Goal: Transaction & Acquisition: Download file/media

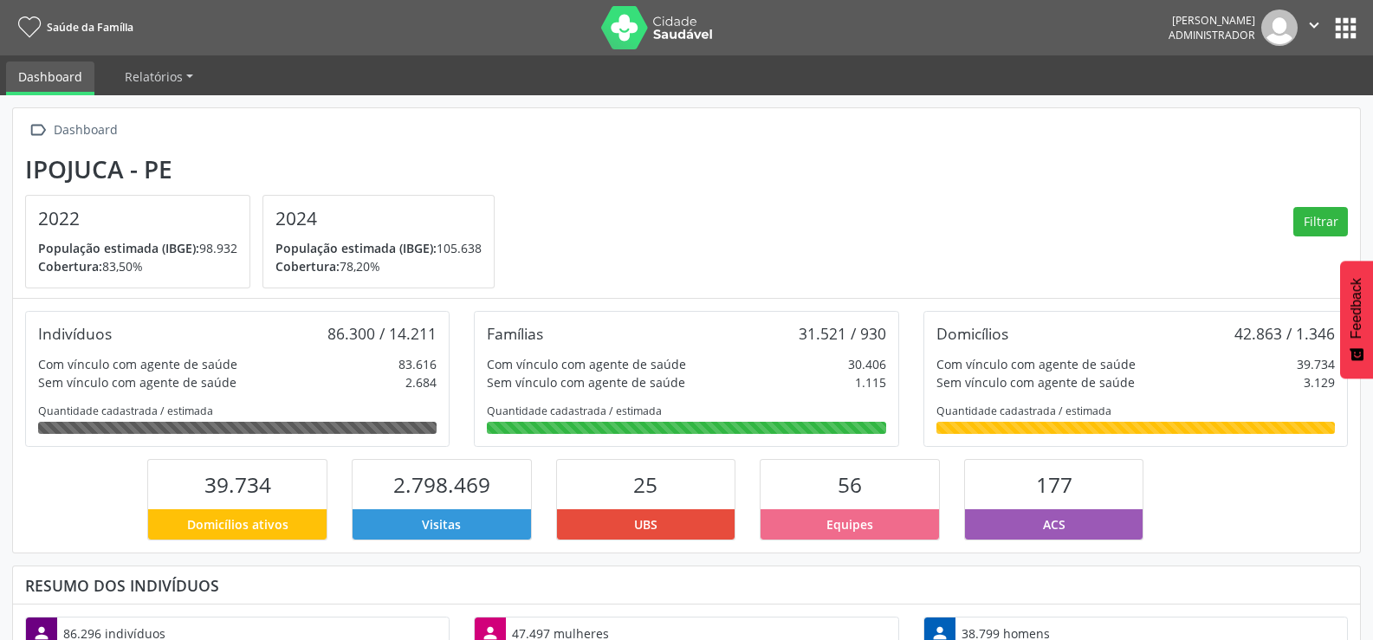
scroll to position [288, 450]
click at [1343, 29] on button "apps" at bounding box center [1346, 28] width 30 height 30
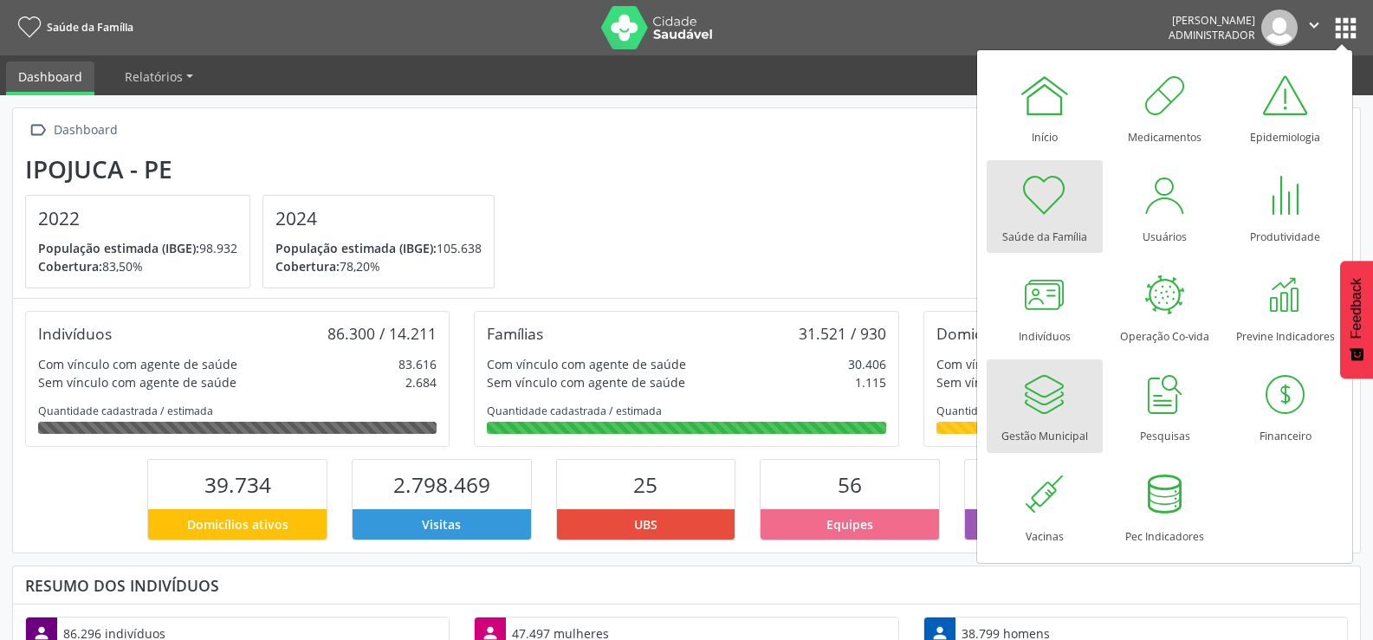
click at [1057, 422] on div "Gestão Municipal" at bounding box center [1044, 431] width 87 height 23
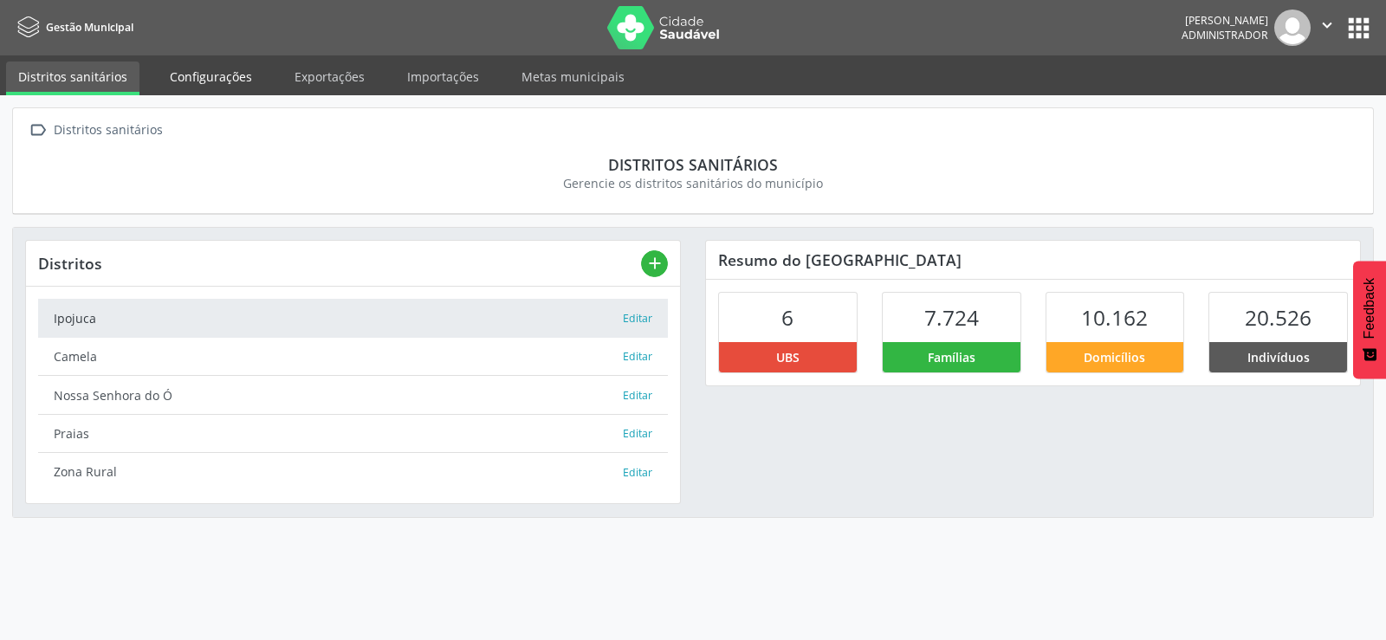
click at [209, 74] on link "Configurações" at bounding box center [211, 77] width 107 height 30
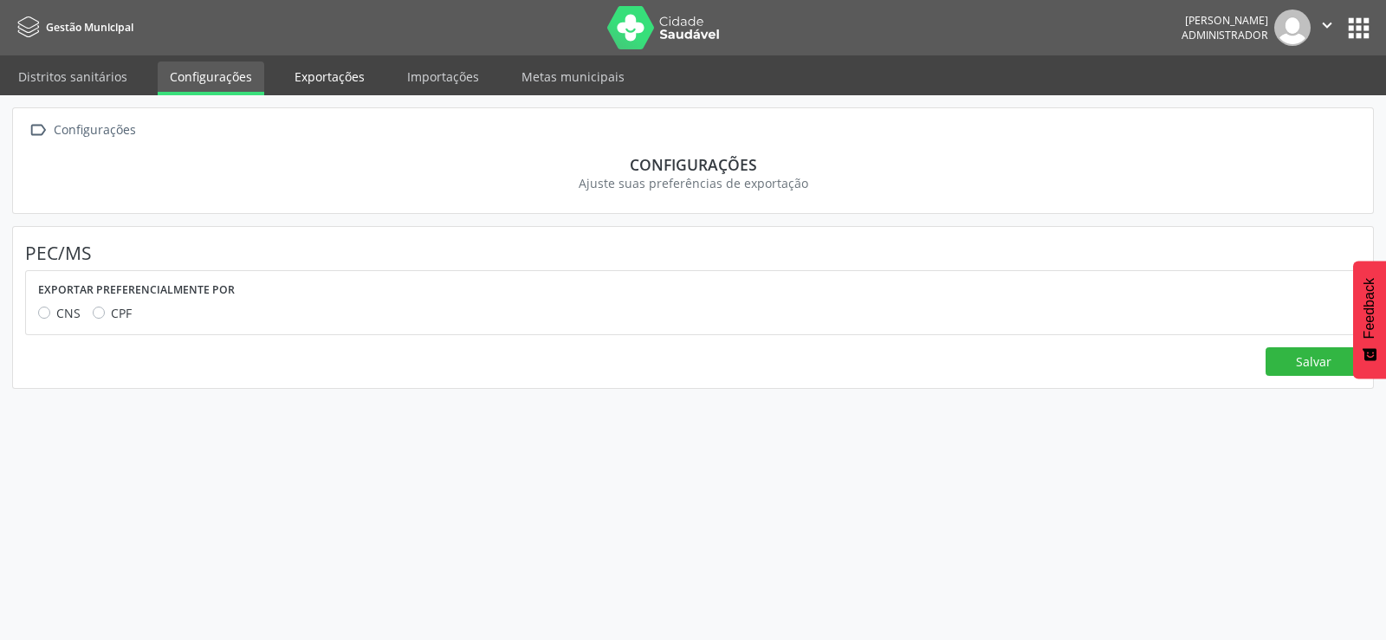
click at [301, 74] on link "Exportações" at bounding box center [329, 77] width 94 height 30
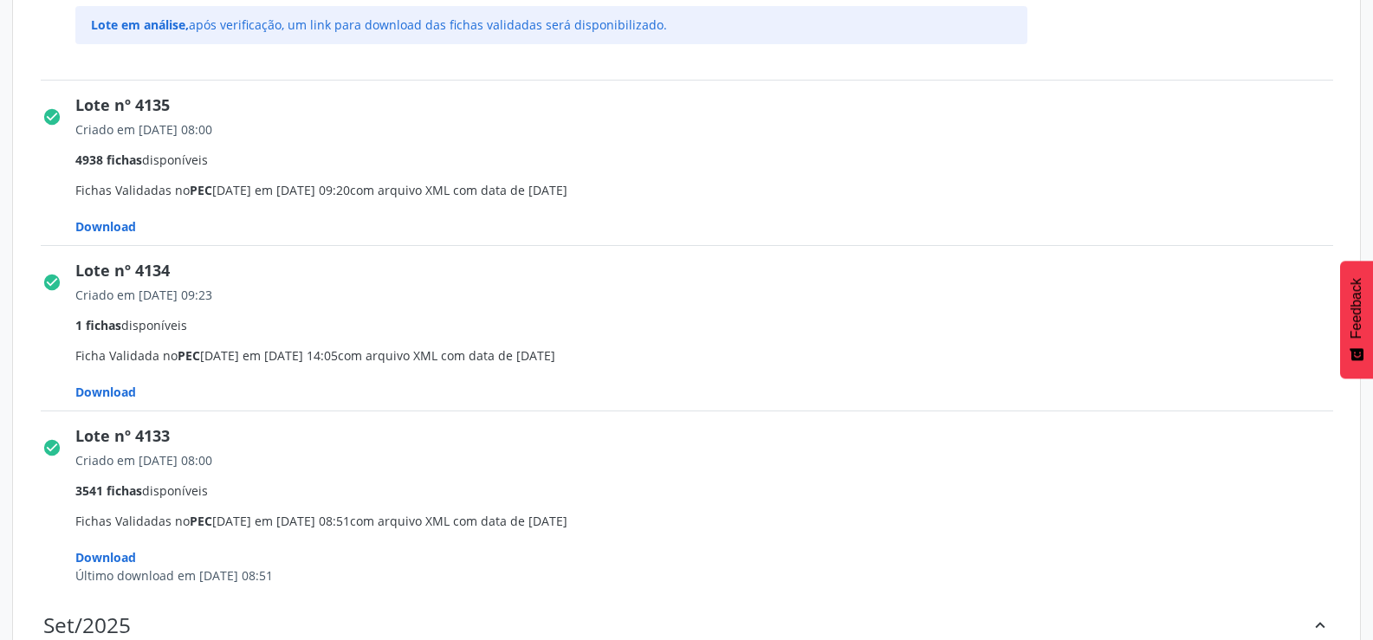
scroll to position [520, 0]
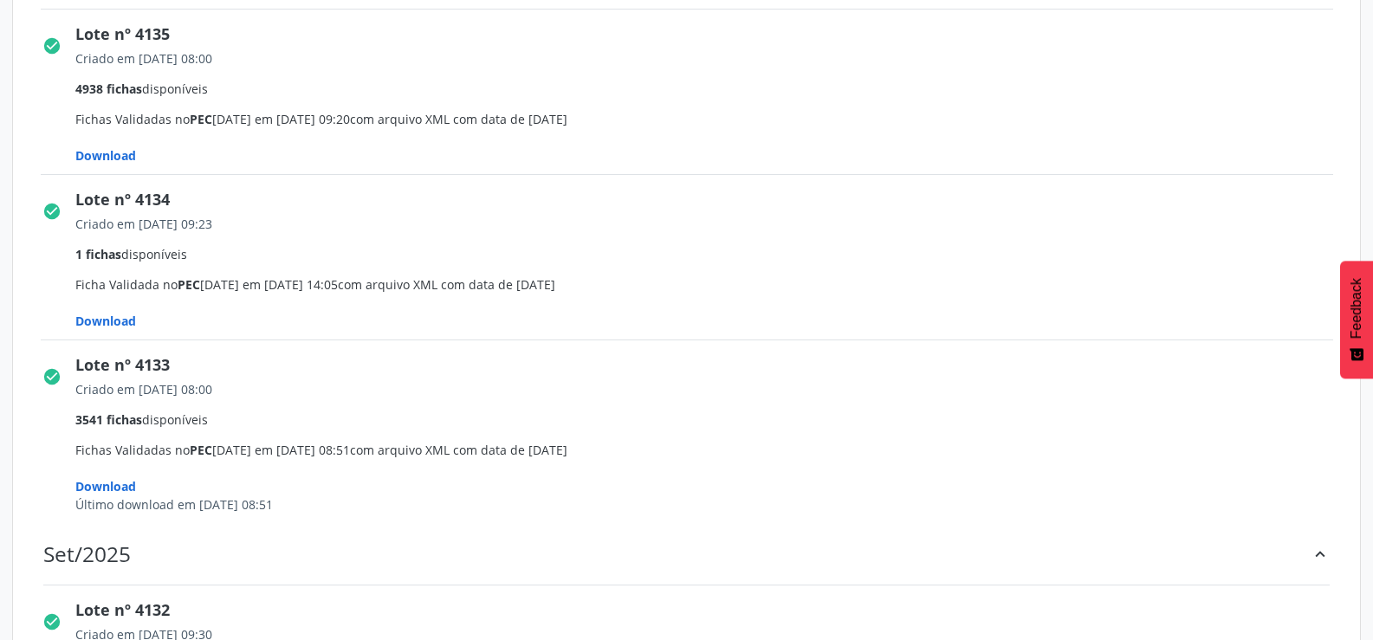
click at [124, 481] on span "Download" at bounding box center [105, 486] width 61 height 16
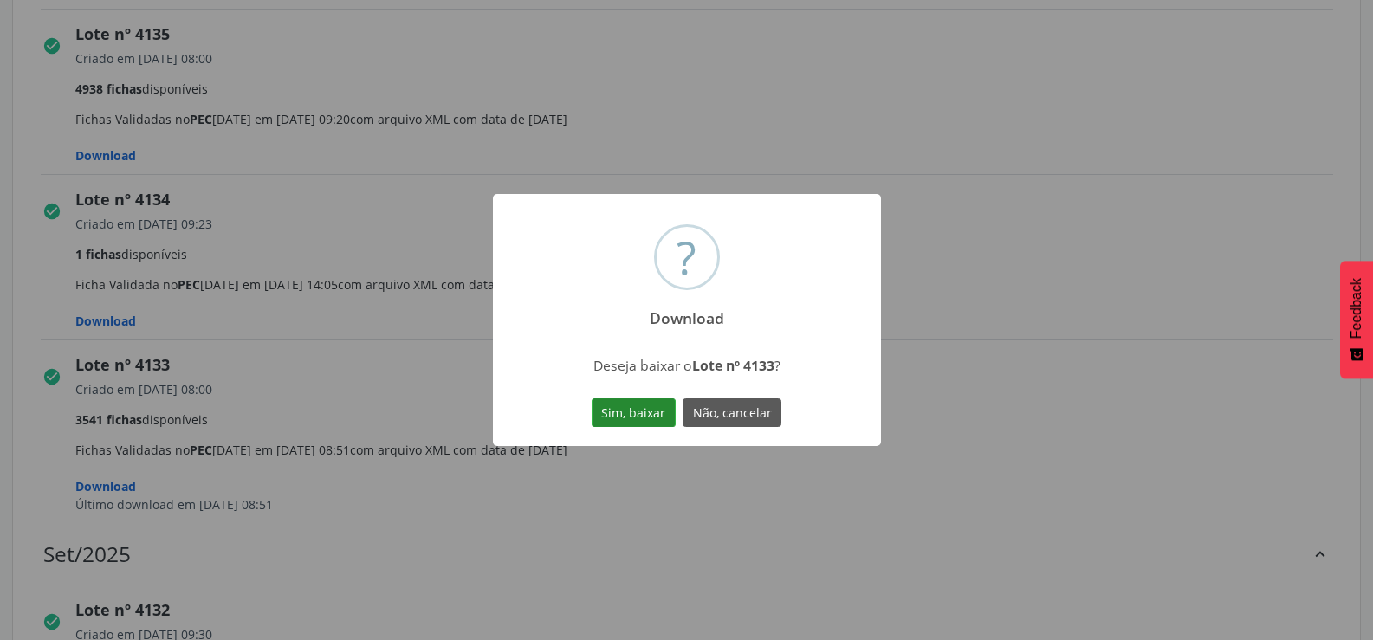
click at [619, 418] on button "Sim, baixar" at bounding box center [634, 412] width 84 height 29
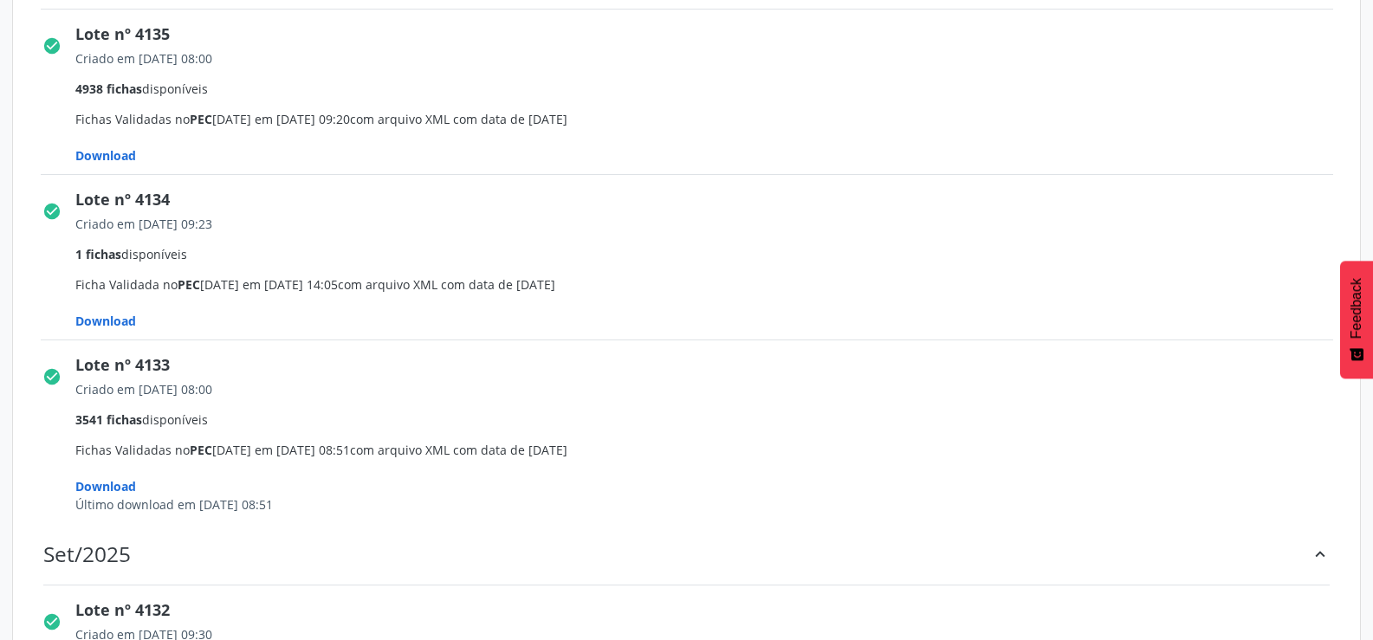
click at [112, 150] on span "Download" at bounding box center [105, 155] width 61 height 16
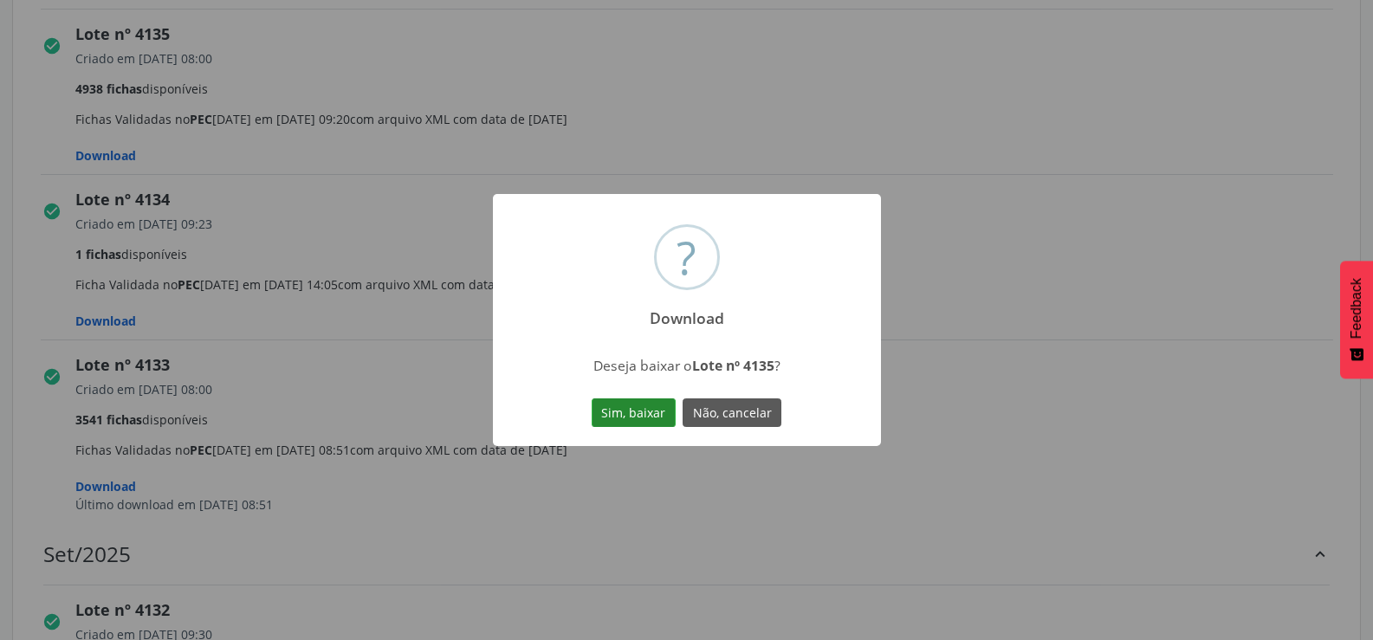
click at [603, 405] on button "Sim, baixar" at bounding box center [634, 412] width 84 height 29
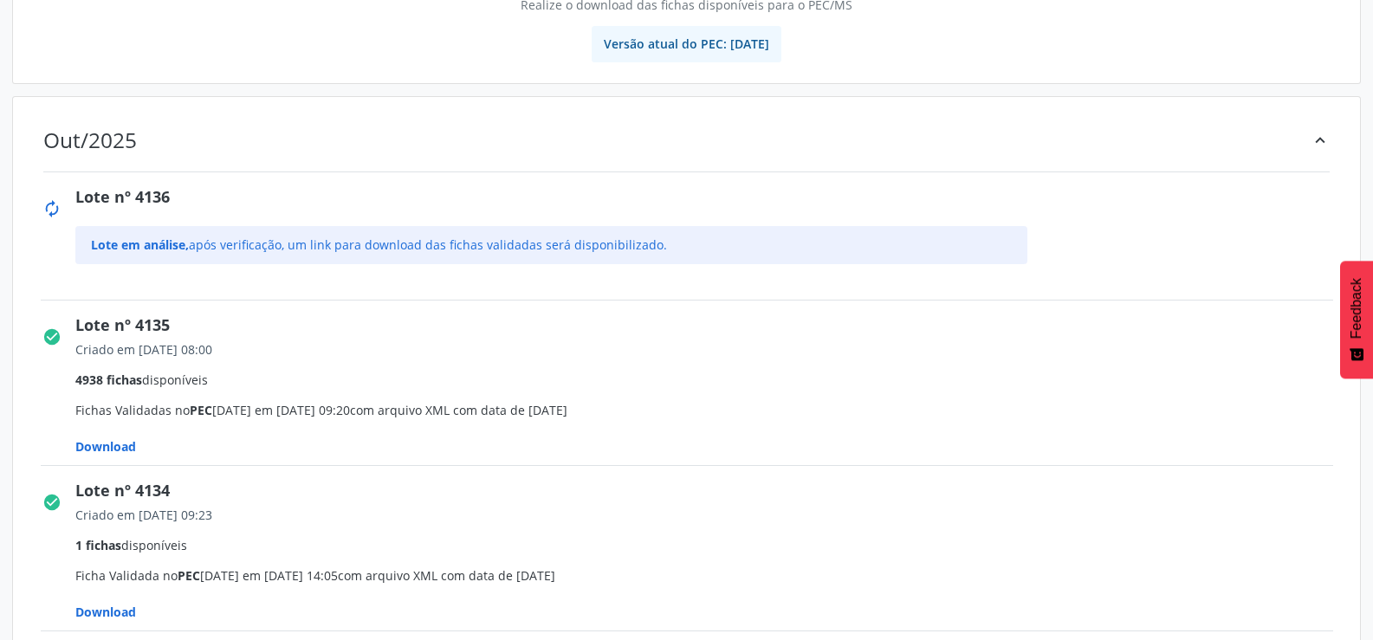
scroll to position [260, 0]
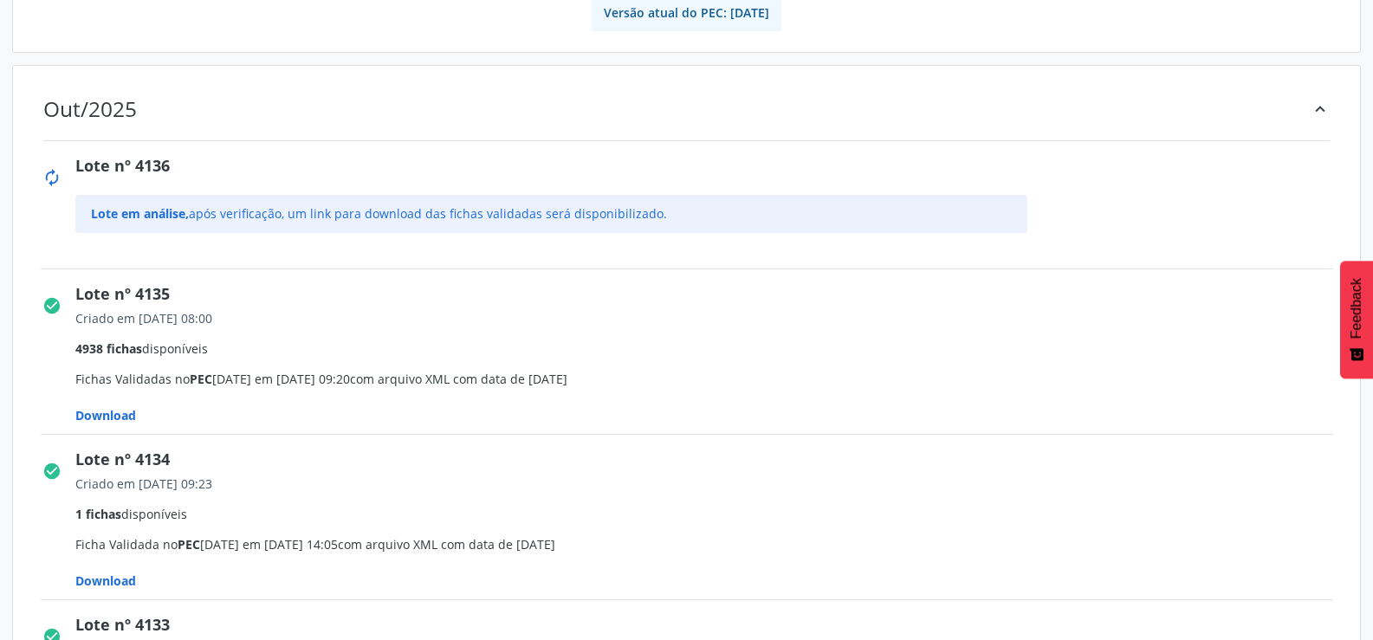
click at [103, 573] on span "Download" at bounding box center [105, 581] width 61 height 16
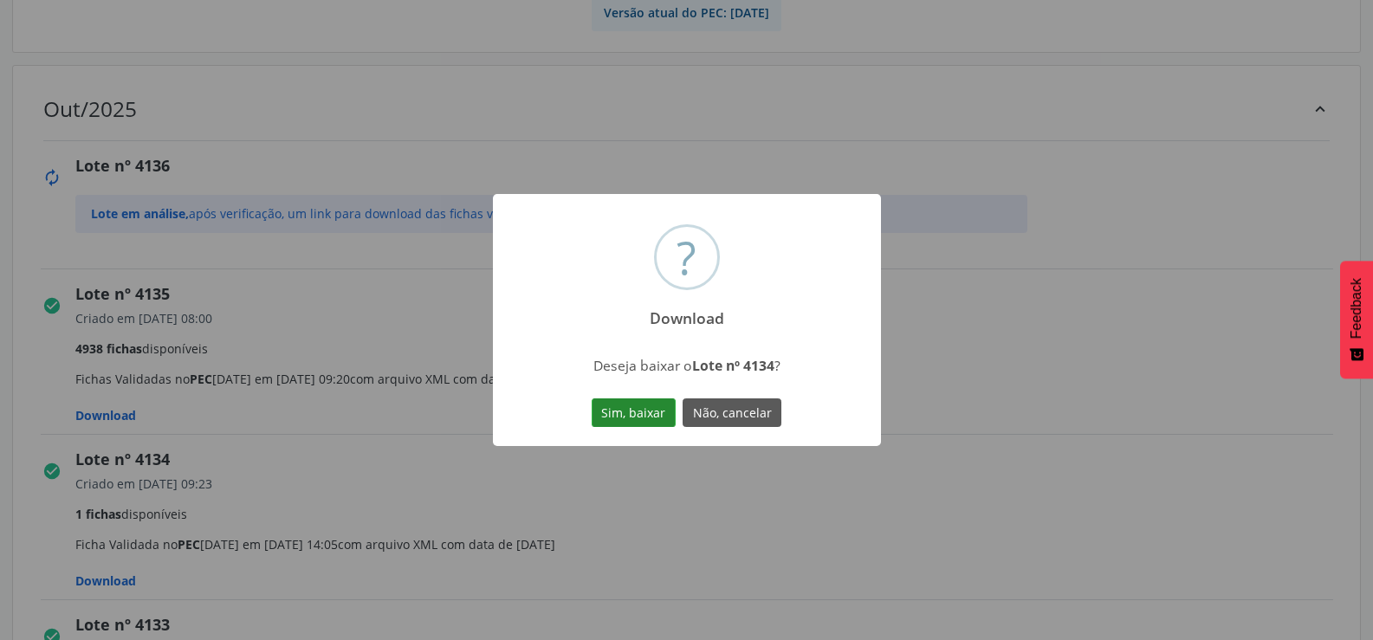
click at [626, 411] on button "Sim, baixar" at bounding box center [634, 412] width 84 height 29
